Goal: Task Accomplishment & Management: Manage account settings

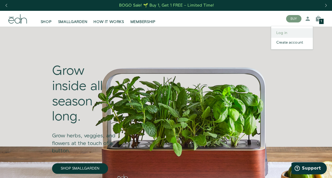
drag, startPoint x: 0, startPoint y: 0, endPoint x: 286, endPoint y: 32, distance: 288.2
click at [286, 32] on link "Log in" at bounding box center [292, 33] width 42 height 10
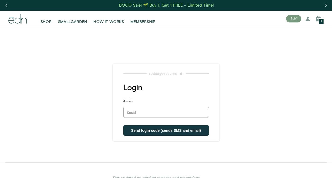
type input "nconniff@bellsouth.net"
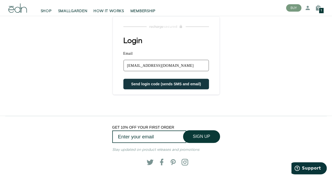
scroll to position [47, 0]
click at [169, 84] on span "Send login code (sends SMS and email)" at bounding box center [166, 84] width 70 height 4
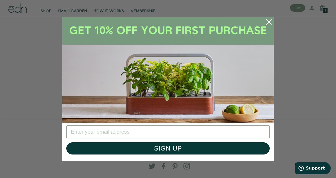
click at [269, 21] on icon "Close dialog" at bounding box center [269, 21] width 5 height 5
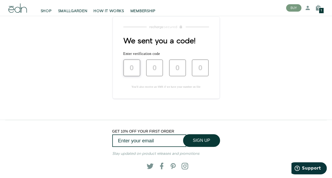
click at [134, 71] on input "text" at bounding box center [131, 67] width 17 height 17
drag, startPoint x: 134, startPoint y: 71, endPoint x: 129, endPoint y: 64, distance: 8.3
click at [129, 64] on input "text" at bounding box center [131, 67] width 17 height 17
type input "4"
type input "2"
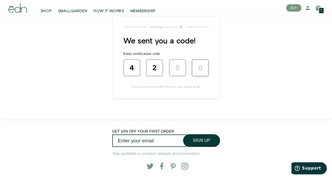
type input "2"
type input "4"
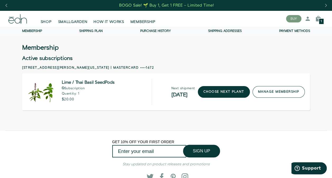
click at [275, 92] on link "manage membership" at bounding box center [279, 92] width 52 height 12
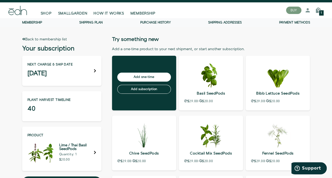
scroll to position [9, 0]
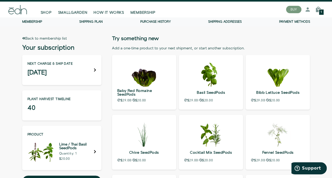
click at [95, 69] on icon at bounding box center [95, 70] width 2 height 4
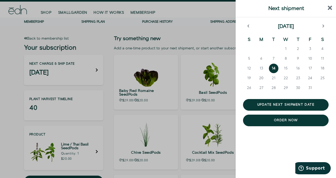
click at [99, 39] on div at bounding box center [168, 89] width 336 height 178
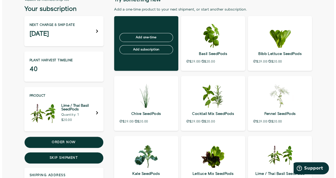
scroll to position [80, 0]
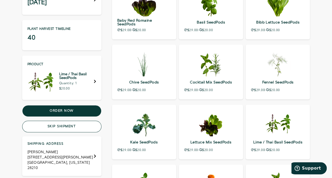
click at [62, 125] on button "Skip shipment" at bounding box center [61, 127] width 79 height 12
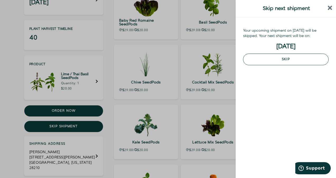
click at [292, 60] on button "Skip" at bounding box center [286, 60] width 86 height 12
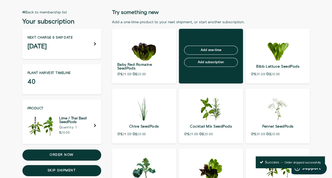
scroll to position [35, 0]
